Goal: Task Accomplishment & Management: Manage account settings

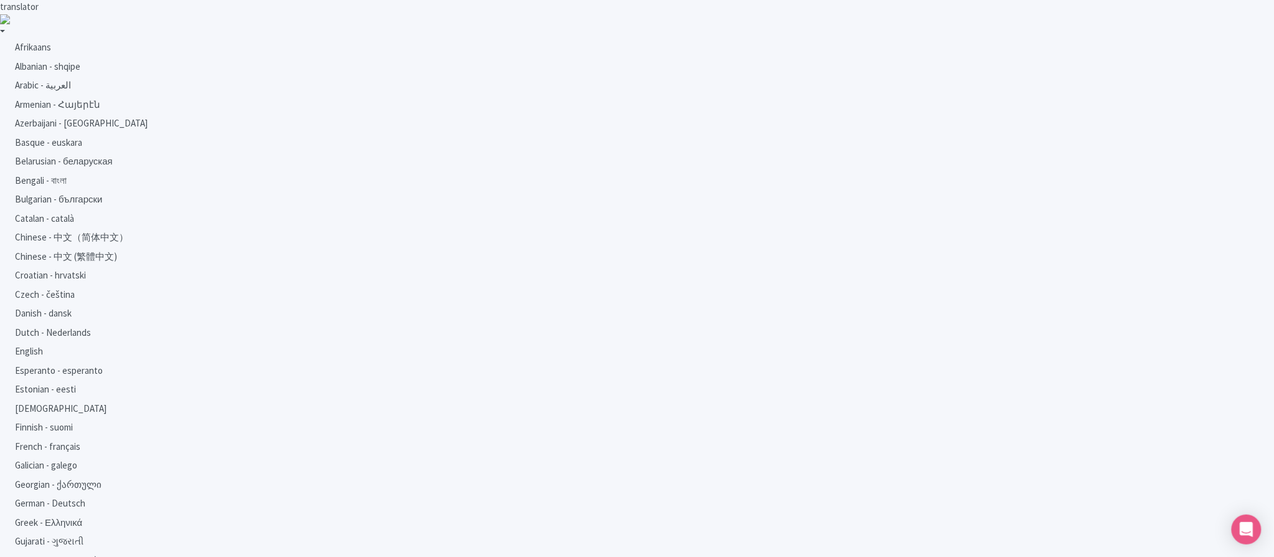
type input "Logging in..."
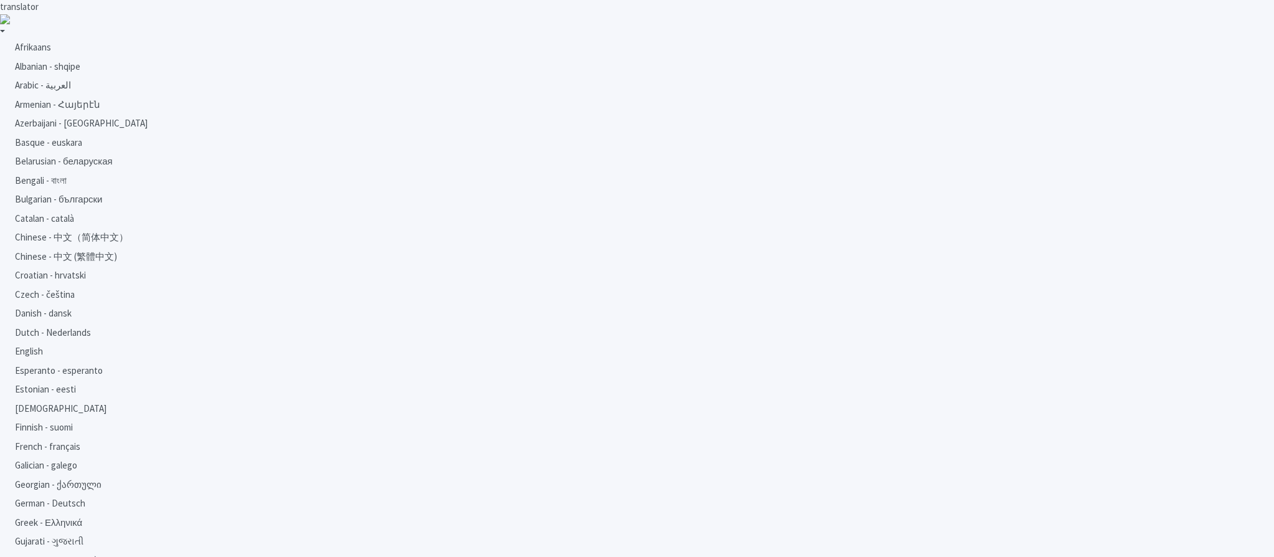
type input "[EMAIL_ADDRESS][DOMAIN_NAME]"
drag, startPoint x: 599, startPoint y: 334, endPoint x: 601, endPoint y: 323, distance: 10.9
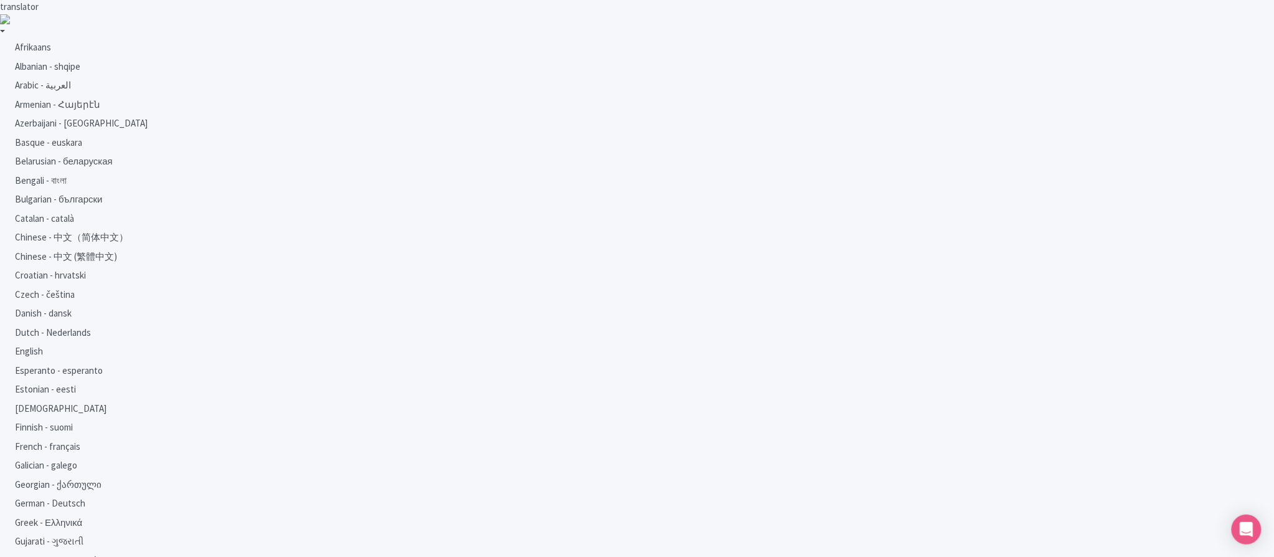
type input "Logging in..."
